Goal: Task Accomplishment & Management: Complete application form

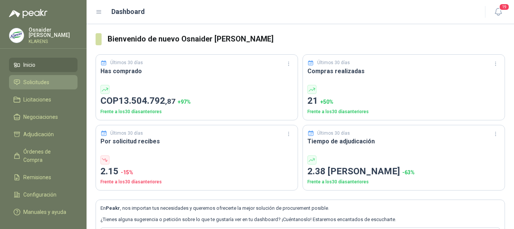
click at [35, 82] on span "Solicitudes" at bounding box center [36, 82] width 26 height 8
click at [30, 81] on span "Solicitudes" at bounding box center [36, 82] width 26 height 8
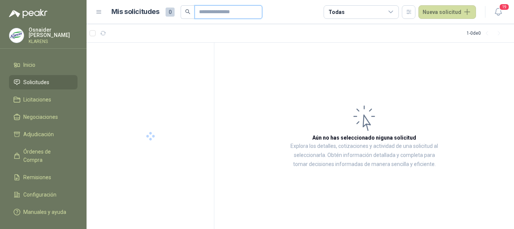
click at [204, 6] on input "text" at bounding box center [225, 12] width 53 height 13
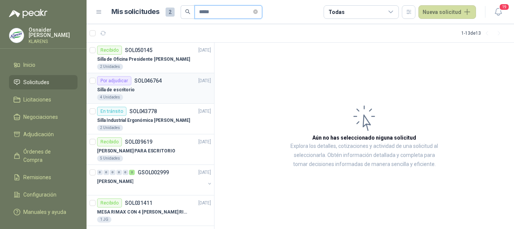
type input "*****"
click at [146, 85] on div "Por adjudicar SOL046764" at bounding box center [129, 80] width 65 height 9
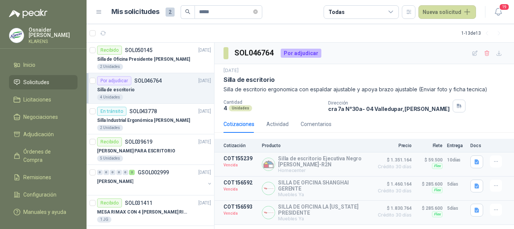
click at [381, 70] on div "[DATE]" at bounding box center [365, 70] width 282 height 7
click at [473, 54] on icon "button" at bounding box center [475, 53] width 6 height 6
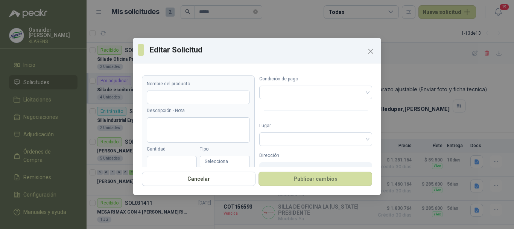
type input "**********"
type textarea "**********"
type input "*"
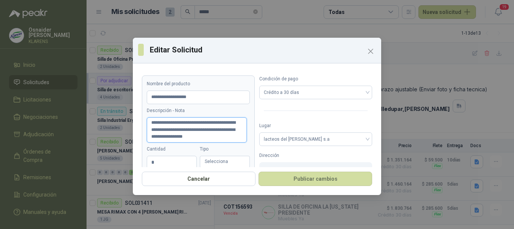
click at [191, 139] on textarea "**********" at bounding box center [197, 129] width 100 height 25
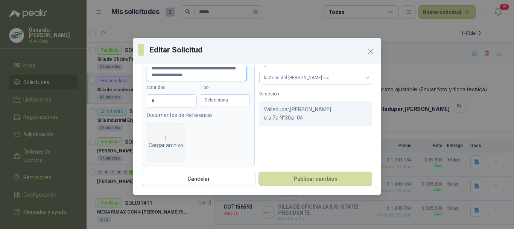
scroll to position [67, 0]
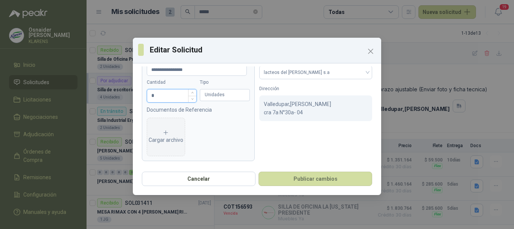
click at [169, 100] on input "*" at bounding box center [171, 95] width 49 height 13
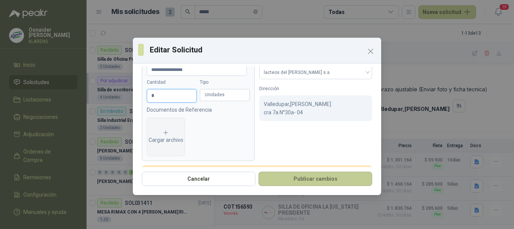
type input "*"
click at [280, 177] on button "Publicar cambios" at bounding box center [316, 178] width 114 height 14
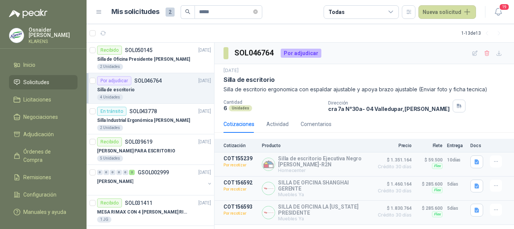
click at [44, 80] on span "Solicitudes" at bounding box center [36, 82] width 26 height 8
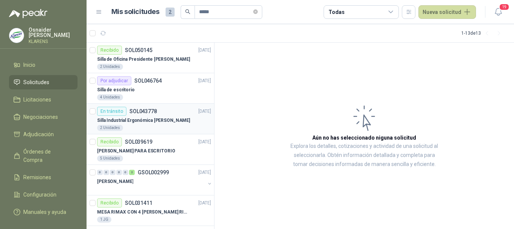
click at [148, 119] on p "Silla Industrial Ergonómica [PERSON_NAME]" at bounding box center [143, 120] width 93 height 7
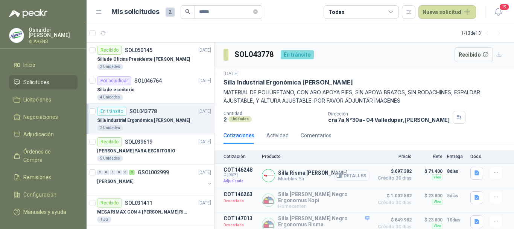
click at [349, 174] on button "Detalles" at bounding box center [351, 175] width 35 height 10
click at [351, 177] on button "Detalles" at bounding box center [351, 175] width 35 height 10
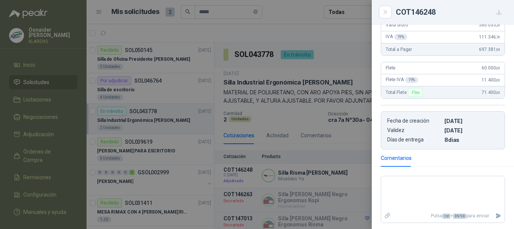
scroll to position [113, 0]
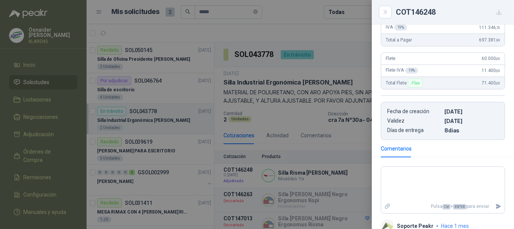
click at [325, 141] on div at bounding box center [257, 114] width 514 height 229
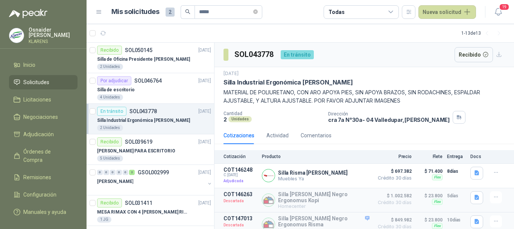
click at [364, 71] on div "[DATE]" at bounding box center [365, 73] width 282 height 7
click at [366, 59] on div "SOL043778 En [PERSON_NAME] Recibido" at bounding box center [365, 55] width 300 height 24
click at [156, 86] on div "Silla de escritorio" at bounding box center [154, 89] width 114 height 9
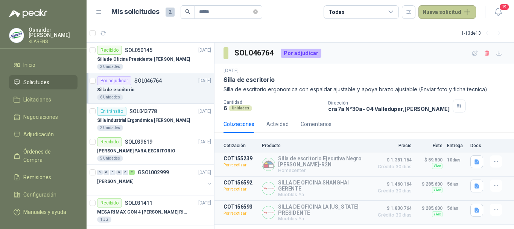
click at [461, 13] on button "Nueva solicitud" at bounding box center [448, 12] width 58 height 14
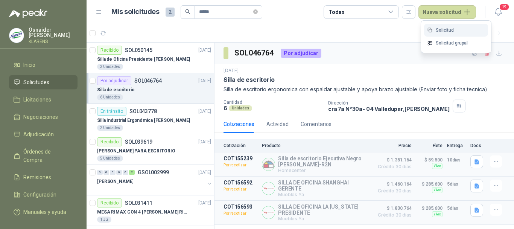
click at [447, 34] on link "Solicitud" at bounding box center [456, 30] width 64 height 13
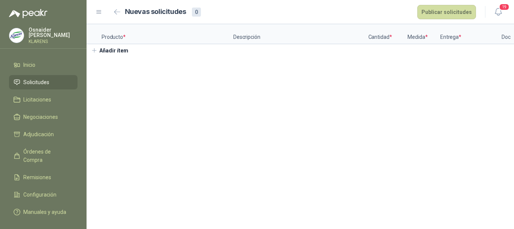
click at [154, 37] on p "Producto *" at bounding box center [168, 34] width 132 height 20
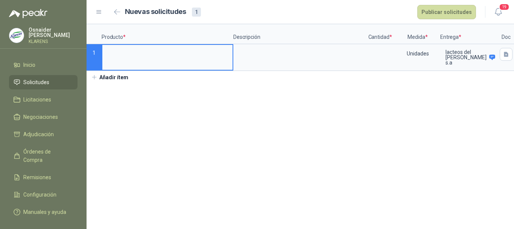
click at [182, 58] on input at bounding box center [167, 52] width 130 height 15
click at [202, 52] on input at bounding box center [167, 52] width 130 height 15
type input "*"
click at [165, 58] on input at bounding box center [167, 52] width 130 height 15
click at [136, 52] on input at bounding box center [167, 52] width 130 height 15
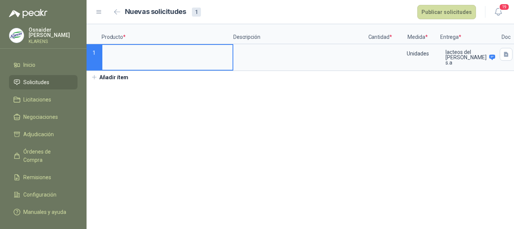
click at [186, 50] on input at bounding box center [167, 52] width 130 height 15
click at [174, 62] on label at bounding box center [167, 57] width 130 height 25
click at [174, 59] on input at bounding box center [167, 52] width 130 height 15
click at [38, 75] on link "Solicitudes" at bounding box center [43, 82] width 69 height 14
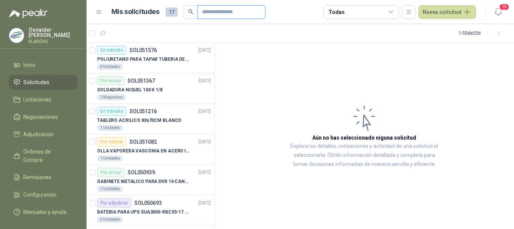
click at [238, 13] on input "text" at bounding box center [228, 12] width 53 height 13
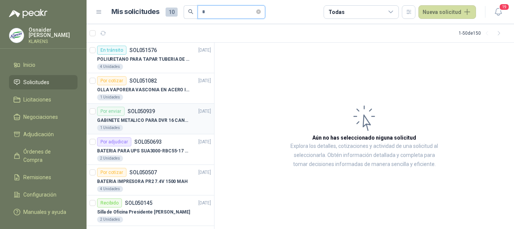
type input "*"
click at [174, 116] on div "GABINETE METALICO PARA DVR 16 CANALES" at bounding box center [154, 120] width 114 height 9
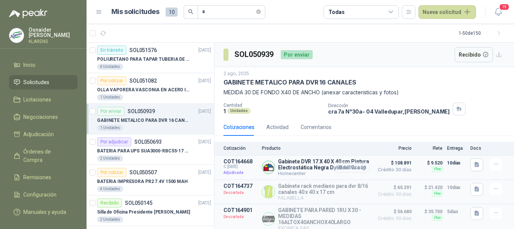
click at [351, 169] on button "Detalles" at bounding box center [351, 167] width 35 height 10
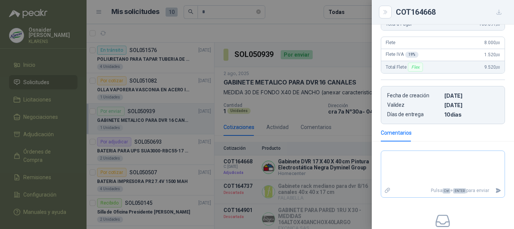
scroll to position [140, 0]
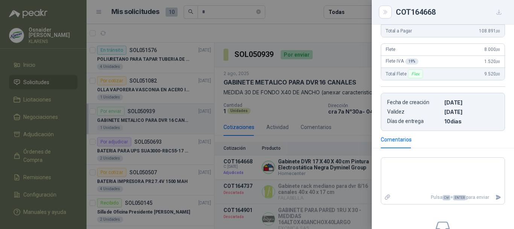
click at [336, 132] on div at bounding box center [257, 114] width 514 height 229
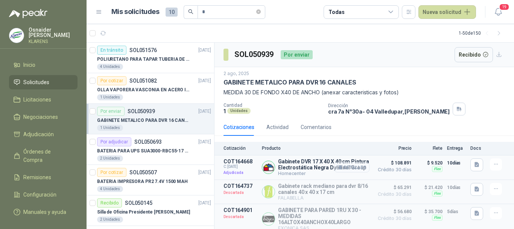
click at [347, 171] on button "Detalles" at bounding box center [351, 167] width 35 height 10
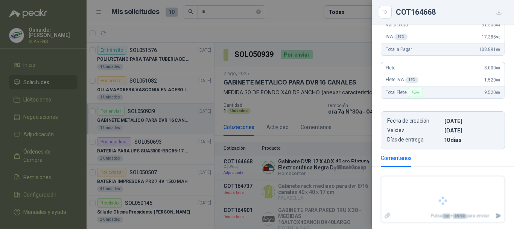
scroll to position [122, 0]
click at [346, 106] on div at bounding box center [257, 114] width 514 height 229
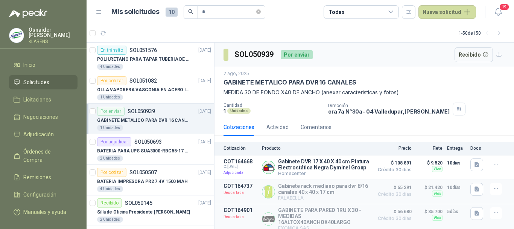
click at [288, 133] on div "Cotizaciones Actividad Comentarios" at bounding box center [278, 126] width 108 height 17
click at [345, 169] on button "Detalles" at bounding box center [351, 167] width 35 height 10
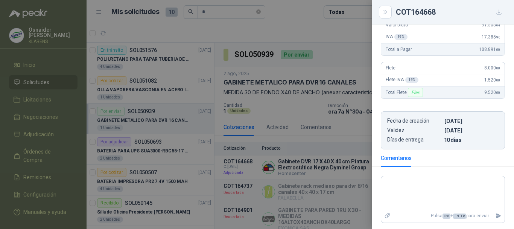
click at [369, 83] on div at bounding box center [257, 114] width 514 height 229
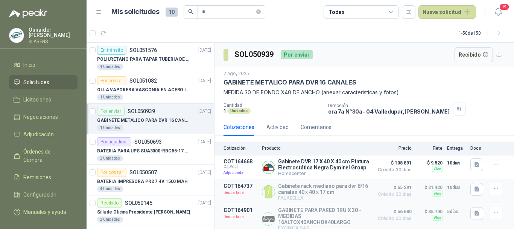
click at [53, 81] on li "Solicitudes" at bounding box center [43, 82] width 59 height 8
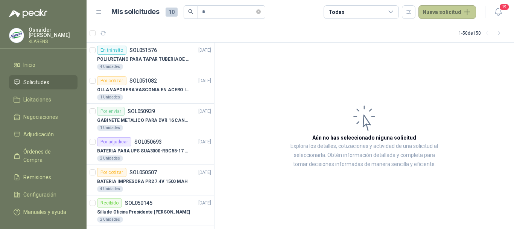
click at [444, 9] on button "Nueva solicitud" at bounding box center [448, 12] width 58 height 14
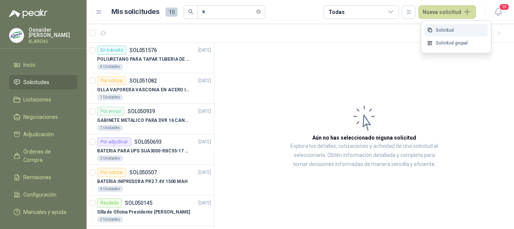
click at [433, 32] on link "Solicitud" at bounding box center [456, 30] width 64 height 13
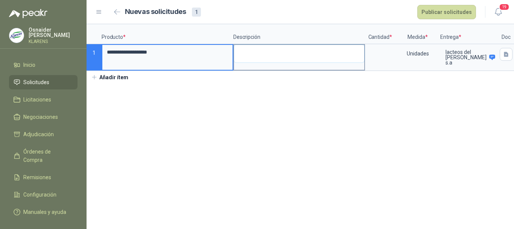
click at [260, 53] on textarea at bounding box center [299, 53] width 130 height 17
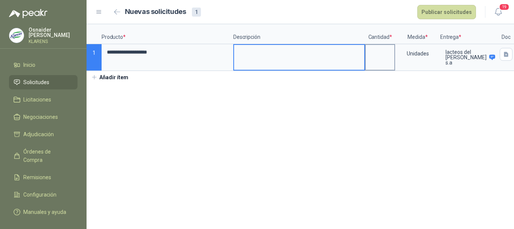
click at [379, 56] on input at bounding box center [380, 52] width 29 height 15
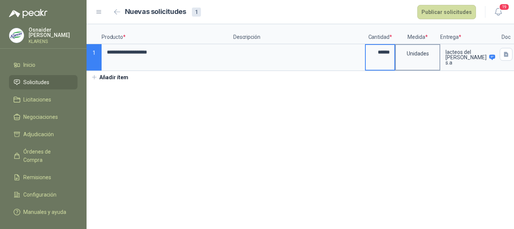
type input "******"
click at [429, 55] on div "Unidades" at bounding box center [418, 53] width 44 height 17
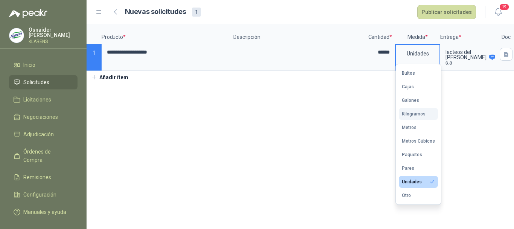
click at [424, 113] on div "Kilogramos" at bounding box center [414, 113] width 24 height 5
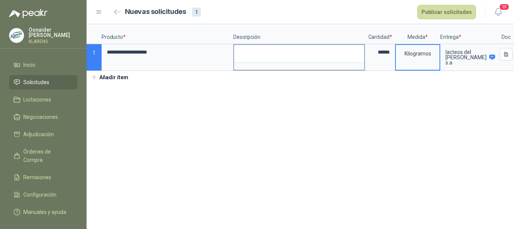
click at [335, 56] on textarea at bounding box center [299, 53] width 130 height 17
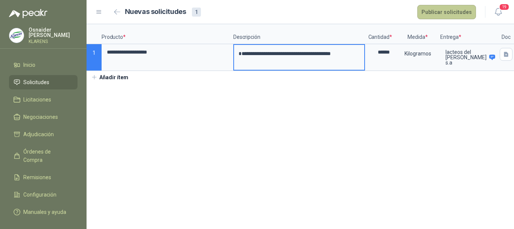
click at [441, 14] on button "Publicar solicitudes" at bounding box center [447, 12] width 59 height 14
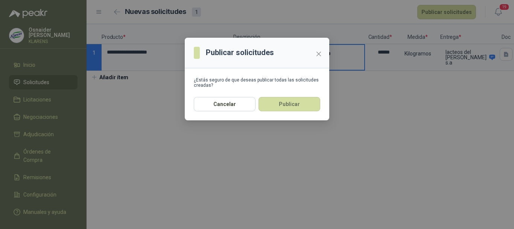
click at [302, 97] on button "Publicar" at bounding box center [290, 104] width 62 height 14
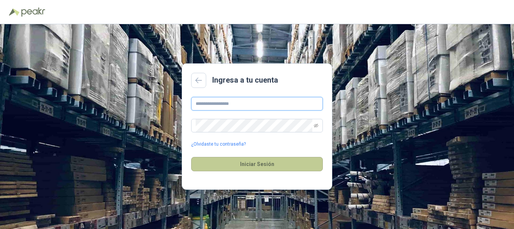
type input "**********"
click at [276, 169] on button "Iniciar Sesión" at bounding box center [257, 164] width 132 height 14
type input "**********"
click at [254, 162] on button "Iniciar Sesión" at bounding box center [257, 164] width 132 height 14
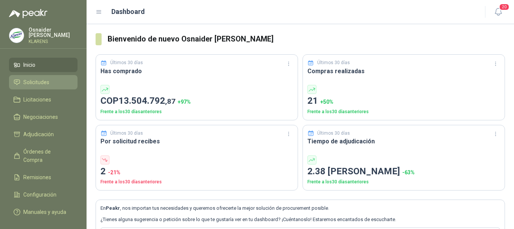
click at [50, 78] on li "Solicitudes" at bounding box center [43, 82] width 59 height 8
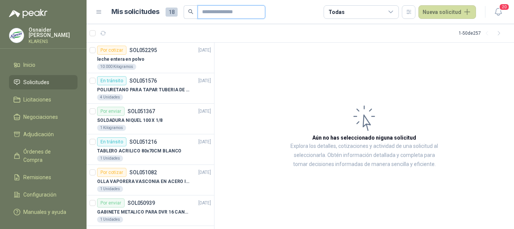
click at [234, 14] on input "text" at bounding box center [228, 12] width 53 height 13
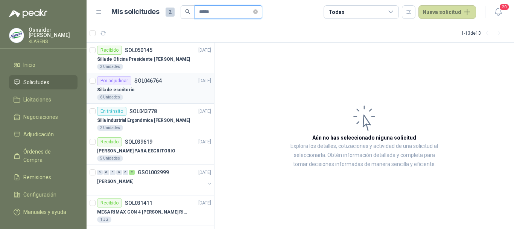
type input "*****"
click at [150, 81] on p "SOL046764" at bounding box center [147, 80] width 27 height 5
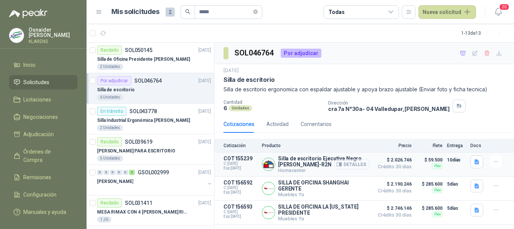
click at [357, 165] on button "Detalles" at bounding box center [351, 164] width 35 height 10
click at [352, 163] on button "Detalles" at bounding box center [351, 164] width 35 height 10
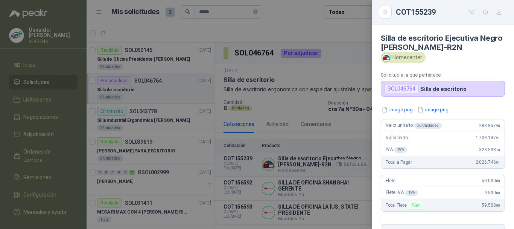
click at [347, 161] on div at bounding box center [257, 114] width 514 height 229
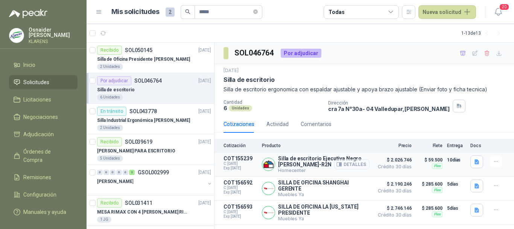
click at [346, 165] on button "Detalles" at bounding box center [351, 164] width 35 height 10
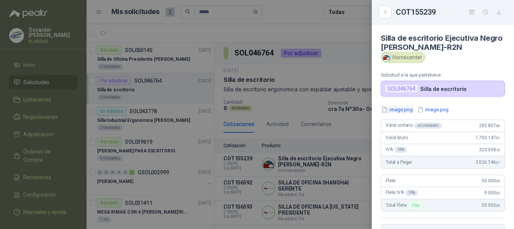
click at [406, 109] on button "image.png" at bounding box center [397, 109] width 33 height 8
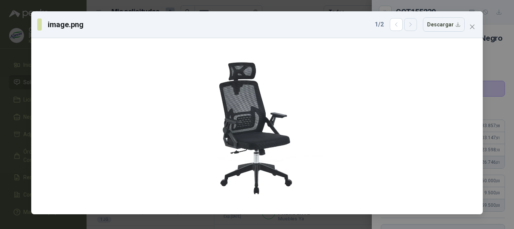
click at [414, 25] on icon "button" at bounding box center [411, 24] width 6 height 6
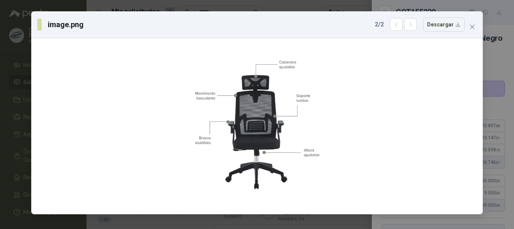
drag, startPoint x: 0, startPoint y: 95, endPoint x: 12, endPoint y: 97, distance: 12.5
click at [0, 95] on div "image.png 2 / 2 Descargar" at bounding box center [257, 114] width 514 height 229
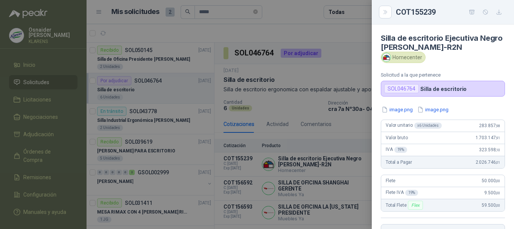
click at [343, 178] on div at bounding box center [257, 114] width 514 height 229
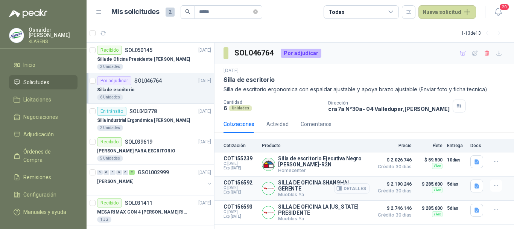
click at [348, 191] on button "Detalles" at bounding box center [351, 188] width 35 height 10
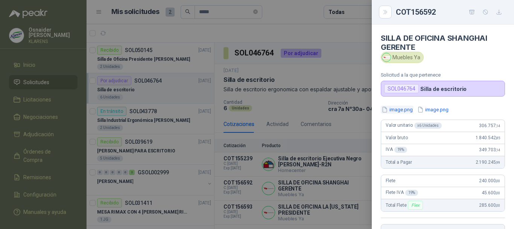
click at [400, 111] on button "image.png" at bounding box center [397, 109] width 33 height 8
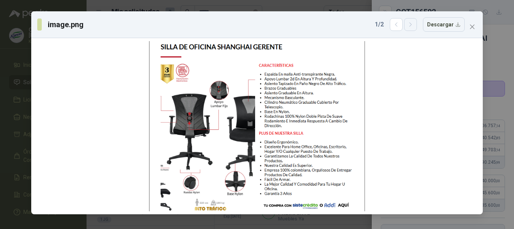
click at [415, 30] on button "button" at bounding box center [410, 24] width 13 height 13
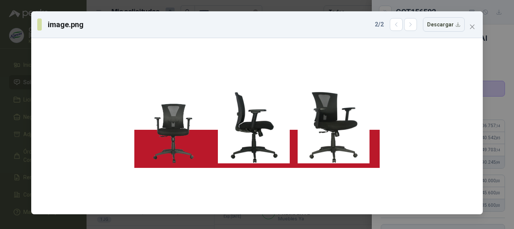
click at [22, 117] on div "image.png 2 / 2 Descargar" at bounding box center [257, 114] width 514 height 229
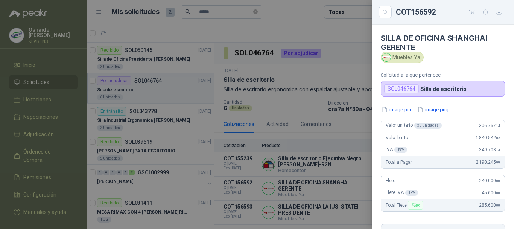
click at [318, 105] on div at bounding box center [257, 114] width 514 height 229
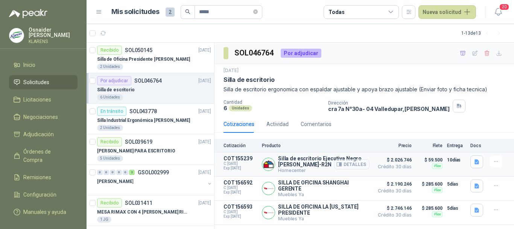
click at [358, 162] on button "Detalles" at bounding box center [351, 164] width 35 height 10
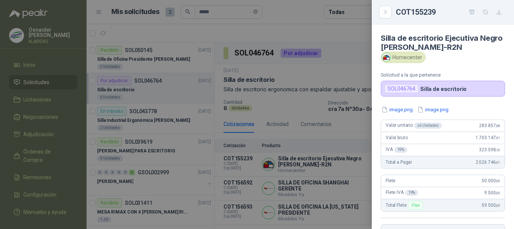
click at [354, 101] on div at bounding box center [257, 114] width 514 height 229
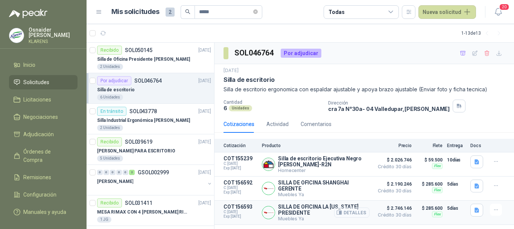
click at [354, 213] on button "Detalles" at bounding box center [351, 212] width 35 height 10
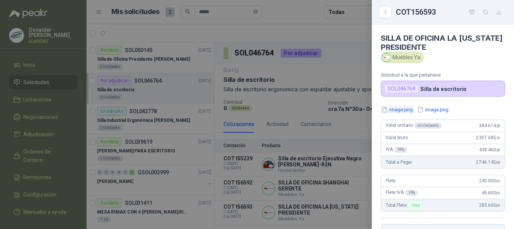
click at [407, 107] on button "image.png" at bounding box center [397, 109] width 33 height 8
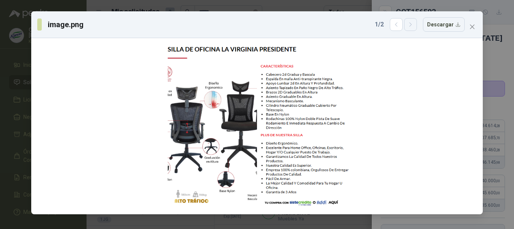
click at [415, 29] on button "button" at bounding box center [410, 24] width 13 height 13
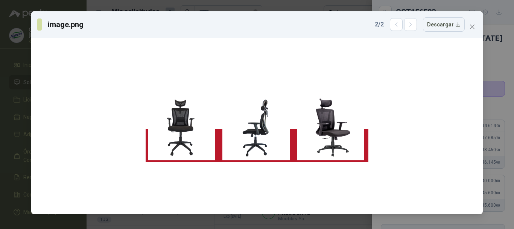
click at [0, 122] on div "image.png 2 / 2 Descargar" at bounding box center [257, 114] width 514 height 229
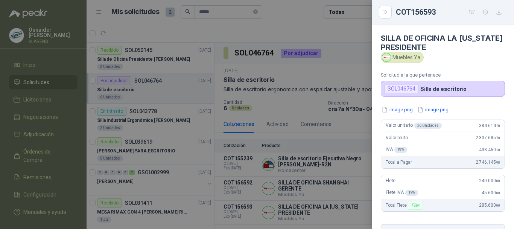
click at [332, 140] on div at bounding box center [257, 114] width 514 height 229
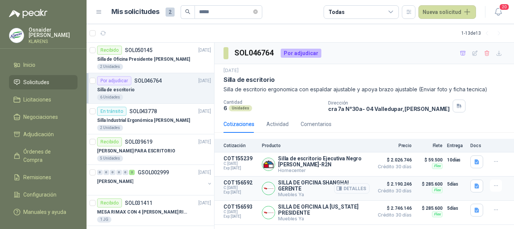
click at [352, 191] on button "Detalles" at bounding box center [351, 188] width 35 height 10
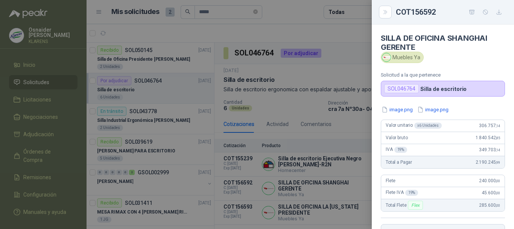
click at [355, 132] on div at bounding box center [257, 114] width 514 height 229
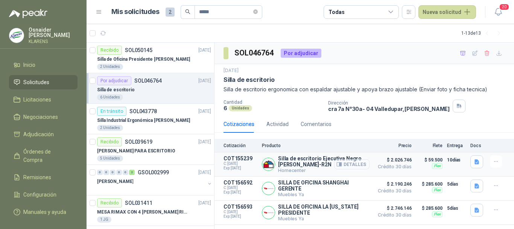
click at [355, 166] on button "Detalles" at bounding box center [351, 164] width 35 height 10
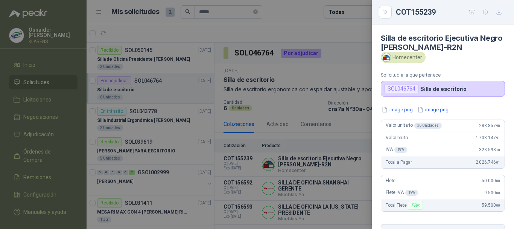
click at [345, 144] on div at bounding box center [257, 114] width 514 height 229
